Goal: Task Accomplishment & Management: Complete application form

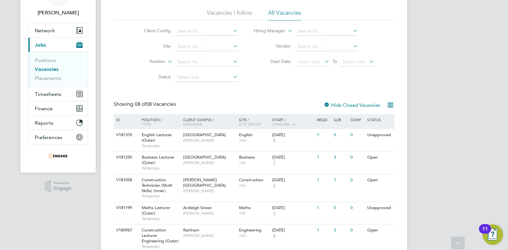
scroll to position [38, 0]
click at [42, 70] on link "Vacancies" at bounding box center [47, 69] width 24 height 6
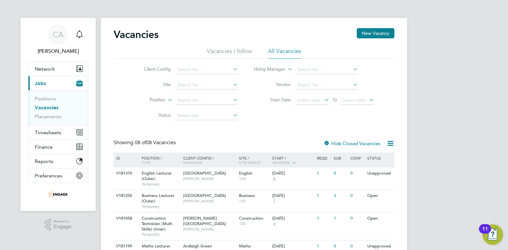
click at [45, 108] on link "Vacancies" at bounding box center [47, 107] width 24 height 6
click at [46, 64] on button "Network" at bounding box center [57, 69] width 59 height 14
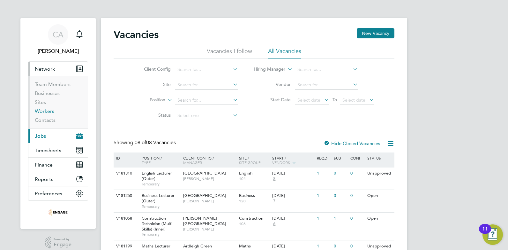
click at [47, 112] on link "Workers" at bounding box center [44, 111] width 19 height 6
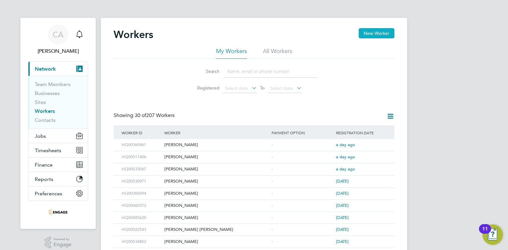
click at [375, 34] on button "New Worker" at bounding box center [377, 33] width 36 height 10
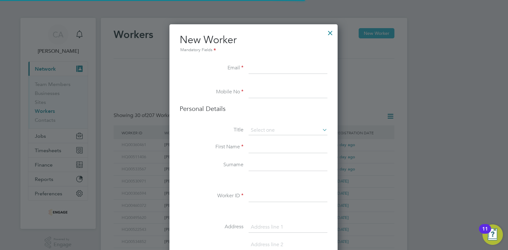
scroll to position [540, 169]
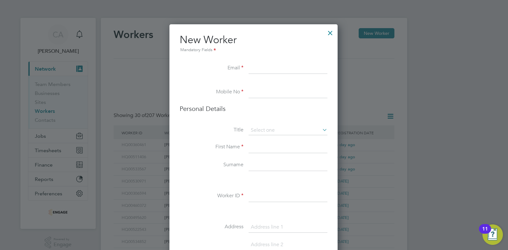
paste input "kulwantgautam@gmail.com"
type input "kulwantgautam@gmail.com"
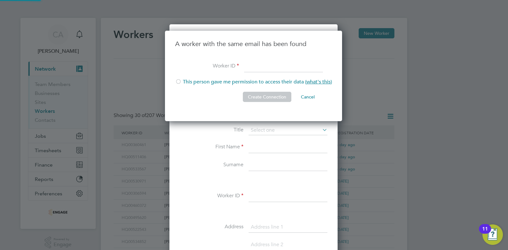
scroll to position [91, 178]
drag, startPoint x: 262, startPoint y: 63, endPoint x: 244, endPoint y: 63, distance: 17.6
click at [244, 63] on input at bounding box center [283, 66] width 79 height 11
click at [331, 58] on li "A worker with the same email has been found" at bounding box center [253, 50] width 157 height 21
click at [284, 82] on li "This person gave me permission to access their data ( what's this )" at bounding box center [253, 85] width 157 height 13
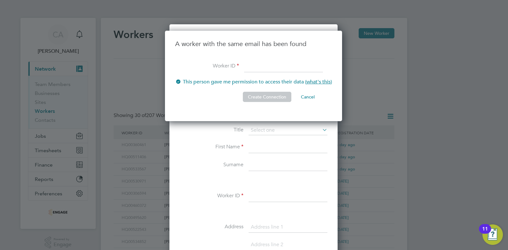
click at [264, 68] on input at bounding box center [283, 66] width 79 height 11
click at [258, 65] on input "HQ03" at bounding box center [283, 66] width 79 height 11
click at [268, 65] on input "HQ003" at bounding box center [283, 66] width 79 height 11
type input "HQ00349850"
click at [263, 99] on button "Create Connection" at bounding box center [267, 97] width 49 height 10
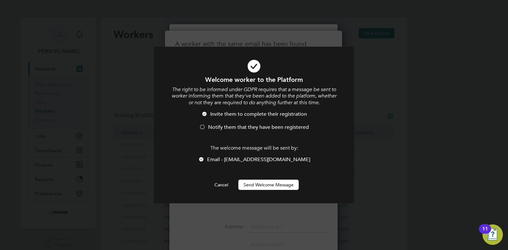
click at [225, 112] on span "Invite them to complete their registration" at bounding box center [258, 114] width 97 height 6
click at [263, 182] on button "Send Welcome Message" at bounding box center [269, 184] width 60 height 10
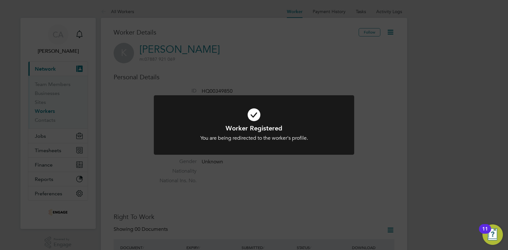
click at [243, 176] on div "Worker Registered You are being redirected to the worker's profile. Cancel Okay" at bounding box center [254, 125] width 508 height 250
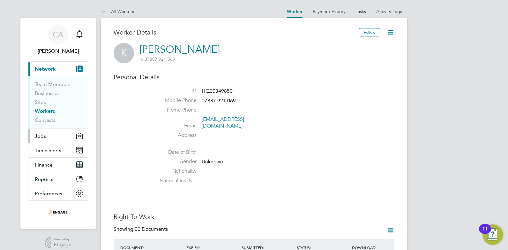
click at [41, 140] on button "Jobs" at bounding box center [57, 136] width 59 height 14
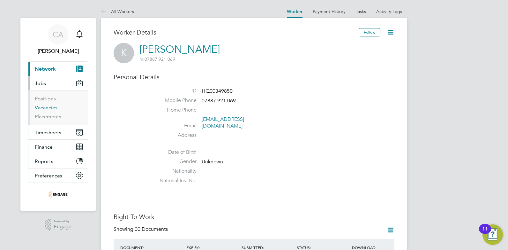
click at [50, 105] on link "Vacancies" at bounding box center [46, 107] width 23 height 6
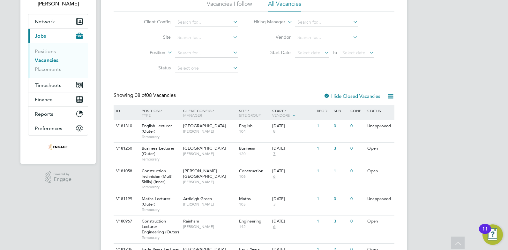
scroll to position [34, 0]
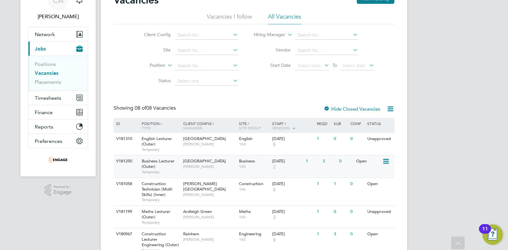
click at [274, 166] on span "7" at bounding box center [274, 166] width 4 height 5
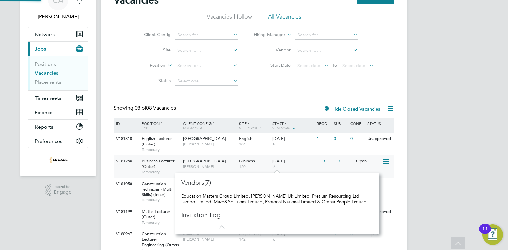
scroll to position [6, 4]
click at [273, 238] on span "6" at bounding box center [274, 239] width 4 height 5
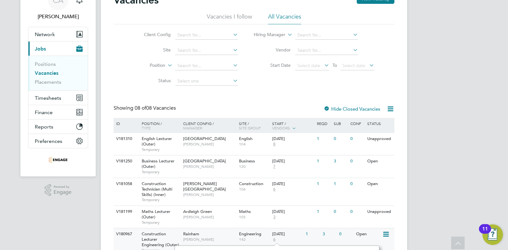
click at [273, 238] on span "6" at bounding box center [274, 239] width 4 height 5
click at [275, 239] on span "6" at bounding box center [274, 239] width 4 height 5
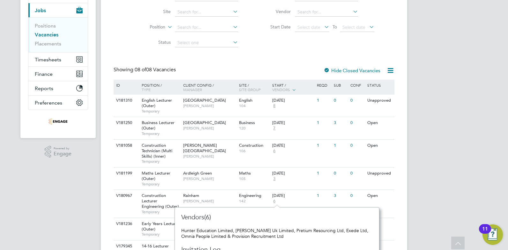
scroll to position [86, 0]
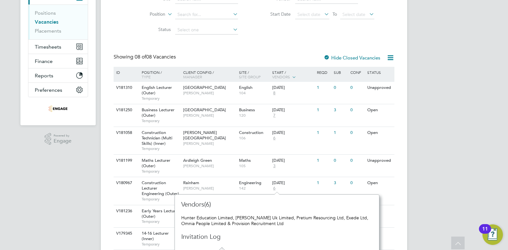
click at [57, 191] on div "CA Charlotte Allen Notifications Applications: Network Team Members Businesses …" at bounding box center [254, 107] width 508 height 386
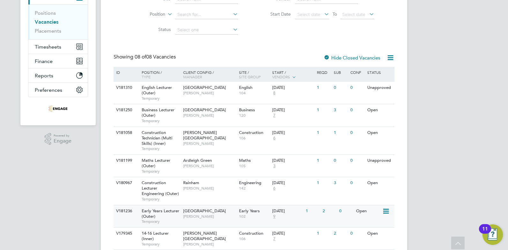
click at [276, 216] on span "9" at bounding box center [274, 216] width 4 height 5
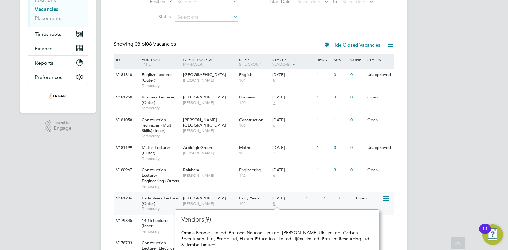
scroll to position [111, 0]
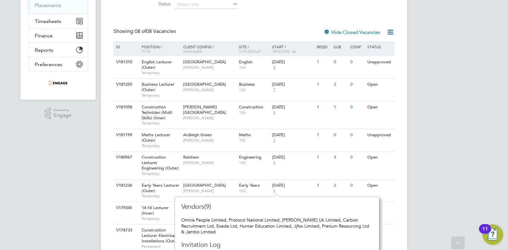
click at [58, 207] on div "CA Charlotte Allen Notifications Applications: Network Team Members Businesses …" at bounding box center [254, 82] width 508 height 386
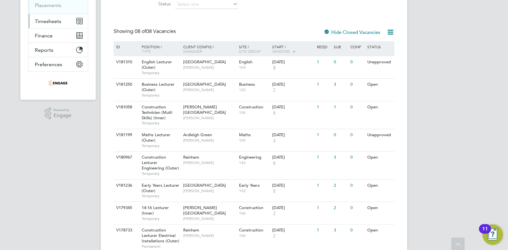
scroll to position [0, 0]
